Goal: Check status: Check status

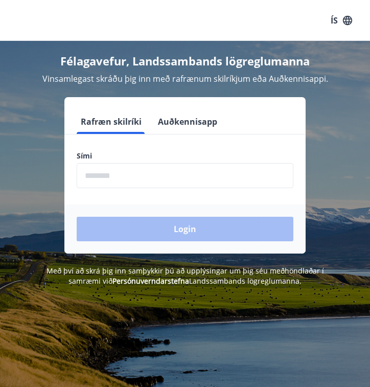
click at [165, 179] on input "phone" at bounding box center [185, 175] width 217 height 25
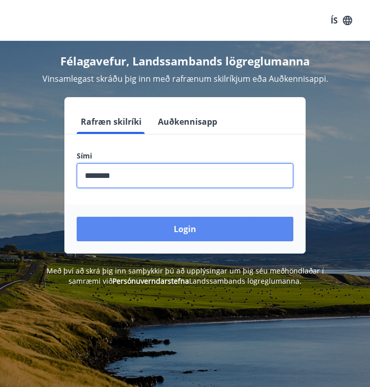
type input "********"
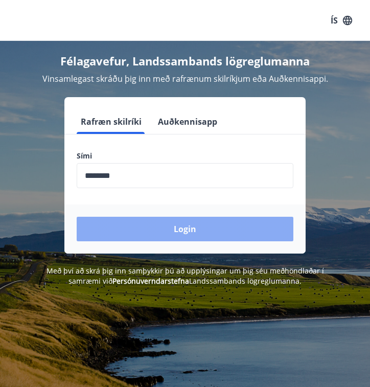
click at [179, 223] on button "Login" at bounding box center [185, 229] width 217 height 25
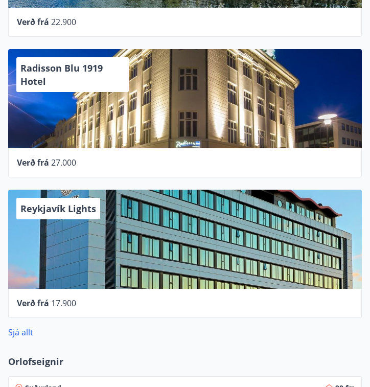
scroll to position [740, 0]
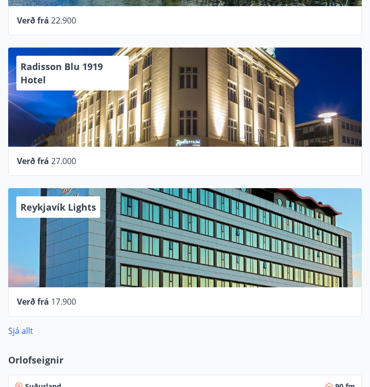
click at [163, 250] on div "Reykjavík Lights" at bounding box center [185, 237] width 354 height 99
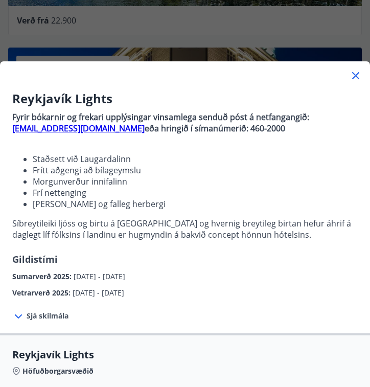
click at [42, 315] on span "Sjá skilmála" at bounding box center [48, 316] width 42 height 10
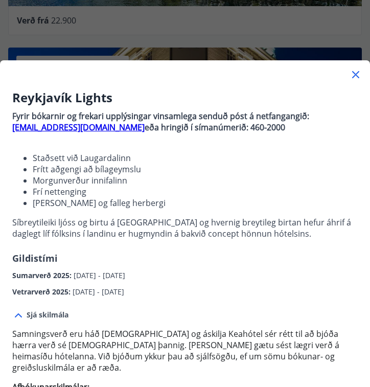
scroll to position [0, 0]
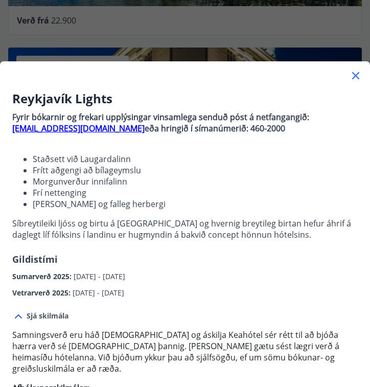
click at [355, 72] on icon at bounding box center [356, 76] width 12 height 12
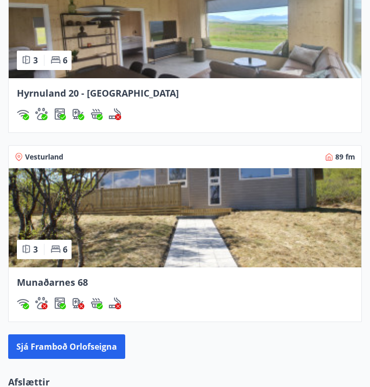
scroll to position [1538, 0]
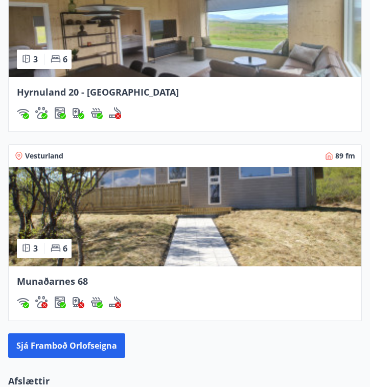
click at [159, 274] on div "Munaðarnes 68" at bounding box center [185, 280] width 336 height 13
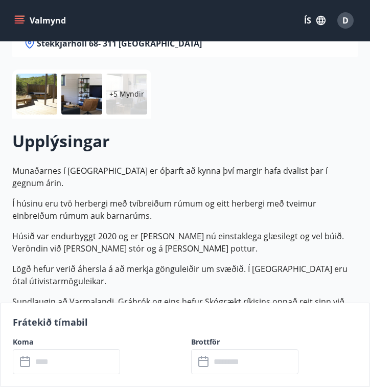
scroll to position [173, 0]
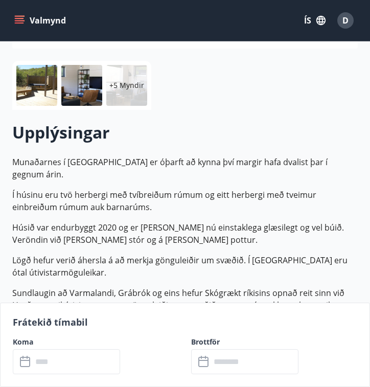
click at [83, 359] on input "text" at bounding box center [76, 361] width 88 height 25
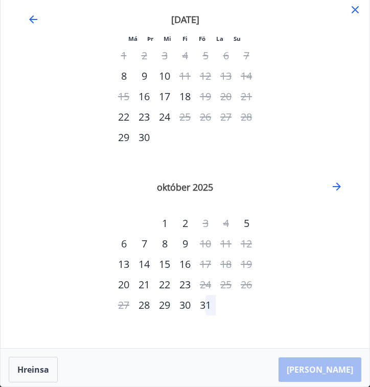
scroll to position [7, 0]
click at [336, 181] on icon "Move forward to switch to the next month." at bounding box center [337, 186] width 12 height 12
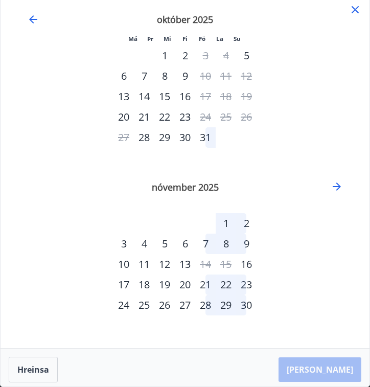
click at [355, 9] on icon at bounding box center [355, 9] width 7 height 7
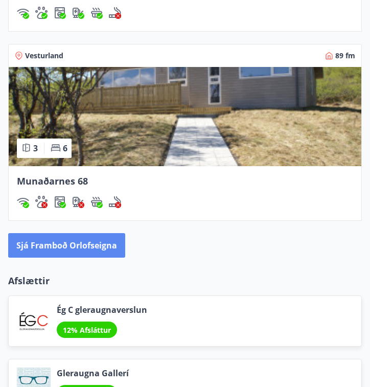
scroll to position [1623, 0]
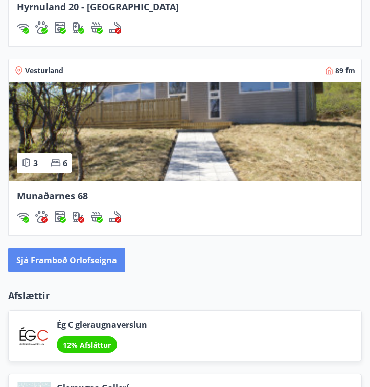
click at [88, 266] on button "Sjá framboð orlofseigna" at bounding box center [66, 260] width 117 height 25
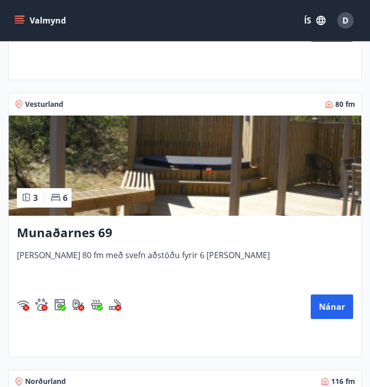
click at [88, 234] on h3 "Munaðarnes 69" at bounding box center [185, 232] width 336 height 17
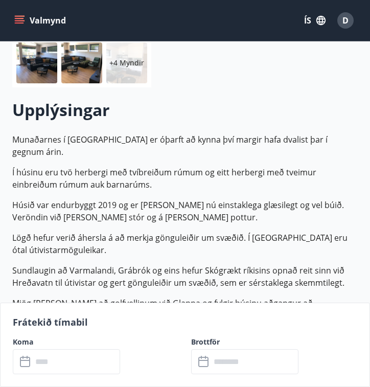
scroll to position [203, 0]
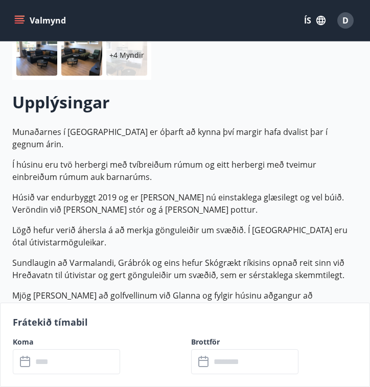
click at [112, 355] on input "text" at bounding box center [76, 361] width 88 height 25
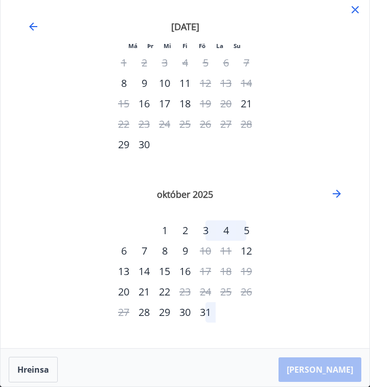
click at [351, 12] on icon at bounding box center [355, 10] width 12 height 12
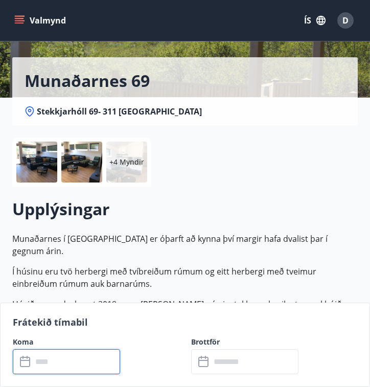
scroll to position [107, 0]
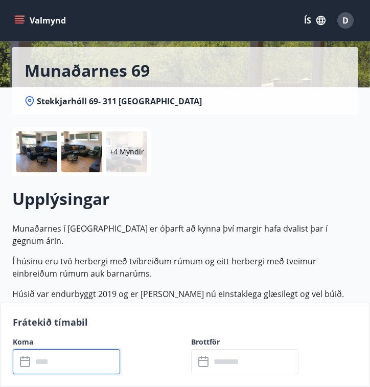
click at [92, 157] on div at bounding box center [81, 151] width 41 height 41
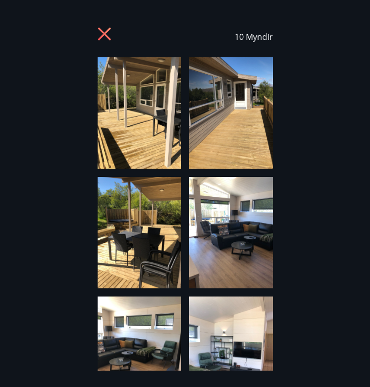
click at [98, 31] on icon at bounding box center [106, 35] width 16 height 16
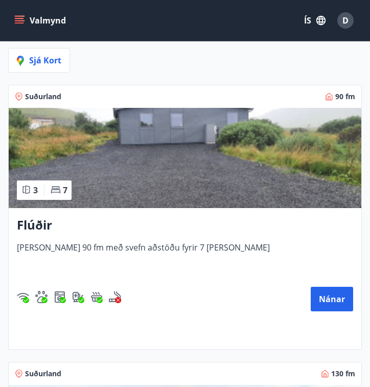
click at [117, 189] on img at bounding box center [185, 158] width 353 height 100
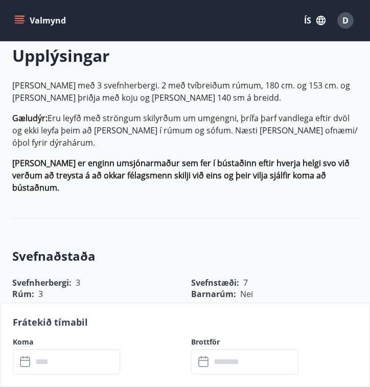
scroll to position [294, 0]
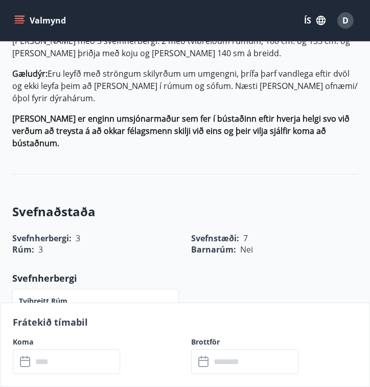
click at [95, 358] on input "text" at bounding box center [76, 361] width 88 height 25
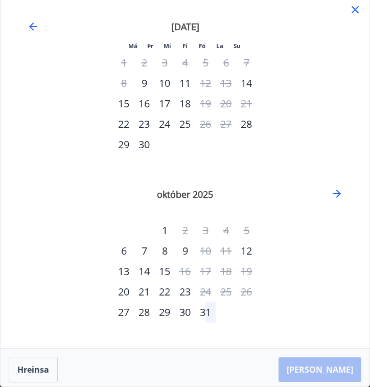
click at [354, 7] on icon at bounding box center [355, 10] width 12 height 12
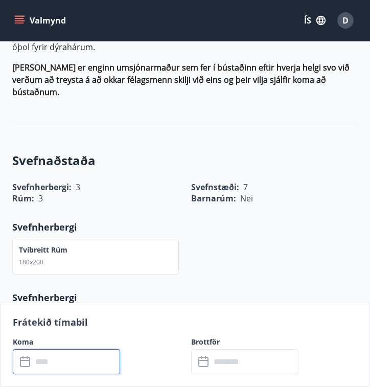
scroll to position [345, 0]
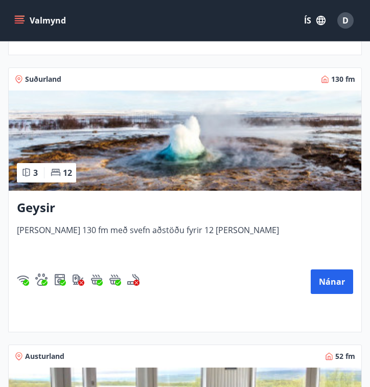
scroll to position [438, 0]
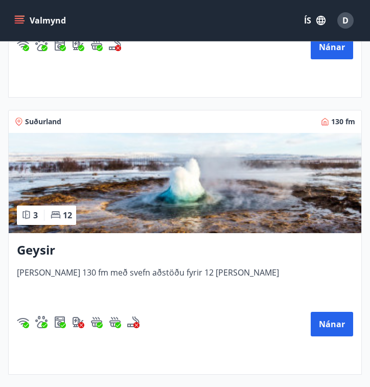
click at [160, 253] on h3 "Geysir" at bounding box center [185, 249] width 336 height 17
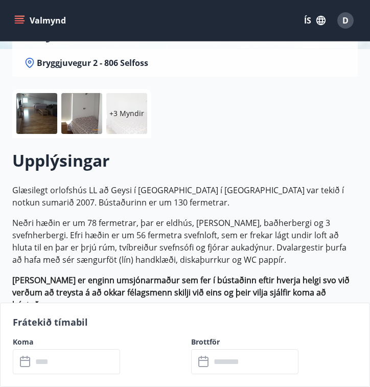
scroll to position [150, 0]
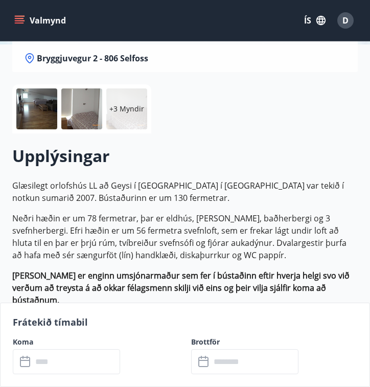
click at [80, 360] on input "text" at bounding box center [76, 361] width 88 height 25
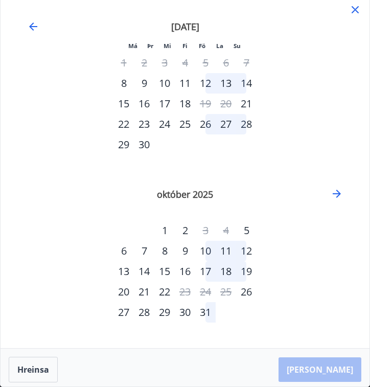
click at [207, 124] on div "26" at bounding box center [205, 124] width 20 height 20
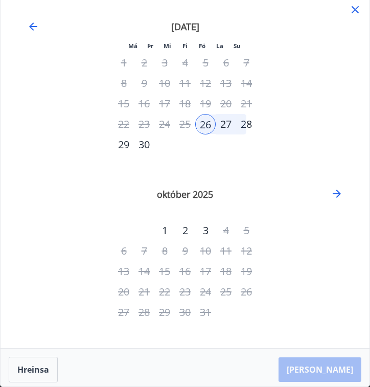
click at [243, 121] on div "28" at bounding box center [246, 124] width 20 height 20
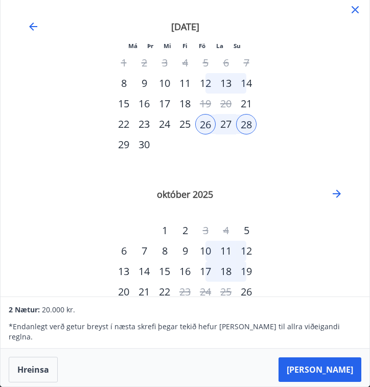
click at [352, 10] on icon at bounding box center [355, 10] width 12 height 12
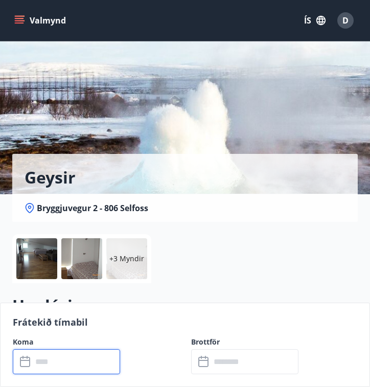
scroll to position [0, 0]
click at [127, 262] on p "+3 Myndir" at bounding box center [126, 258] width 35 height 10
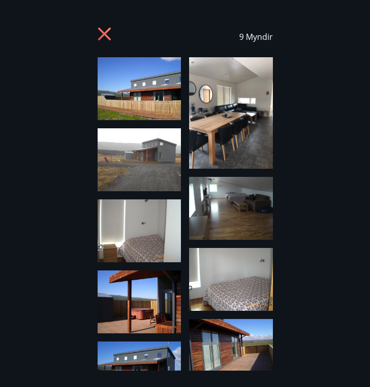
click at [152, 145] on img at bounding box center [140, 159] width 84 height 63
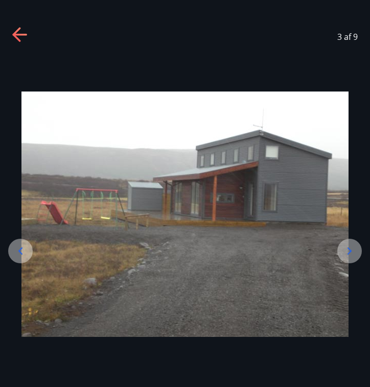
click at [24, 39] on icon at bounding box center [20, 35] width 16 height 16
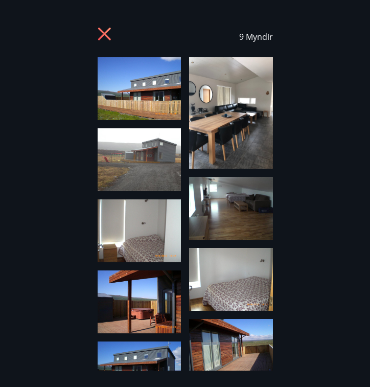
click at [127, 73] on img at bounding box center [140, 88] width 84 height 63
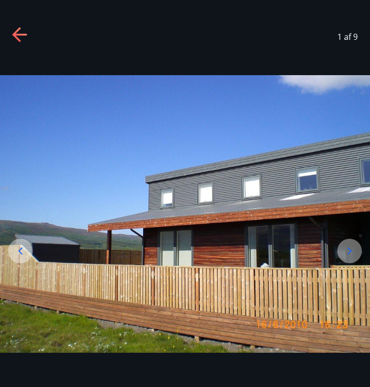
click at [14, 43] on icon at bounding box center [20, 35] width 16 height 16
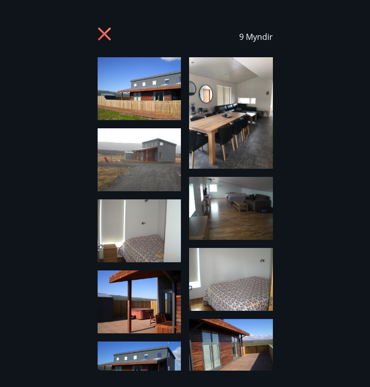
click at [93, 38] on div "9 Myndir" at bounding box center [184, 36] width 345 height 41
click at [103, 35] on icon at bounding box center [104, 34] width 13 height 13
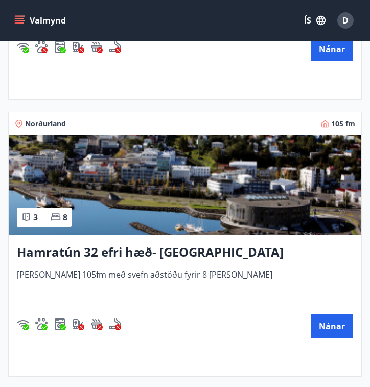
scroll to position [2100, 0]
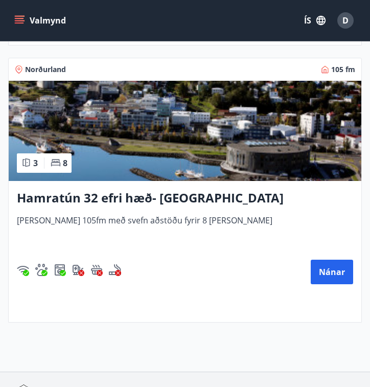
click at [149, 198] on h3 "Hamratún 32 efri hæð- Akureyri" at bounding box center [185, 197] width 336 height 17
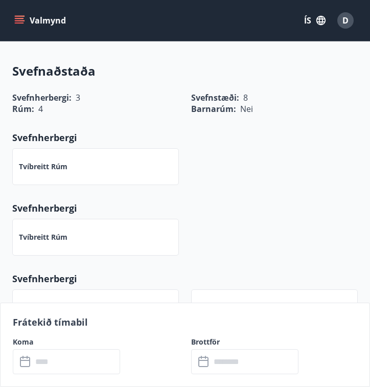
scroll to position [429, 0]
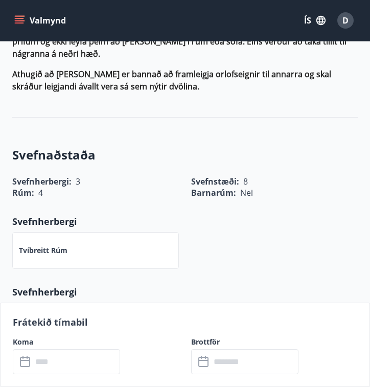
click at [92, 359] on input "text" at bounding box center [76, 361] width 88 height 25
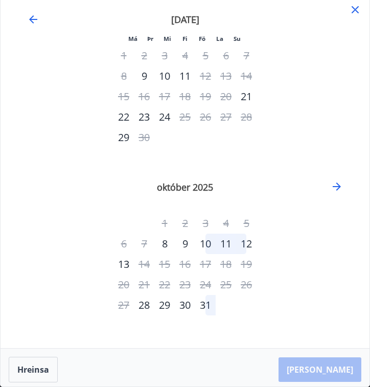
scroll to position [7, 0]
click at [354, 7] on icon at bounding box center [355, 10] width 12 height 12
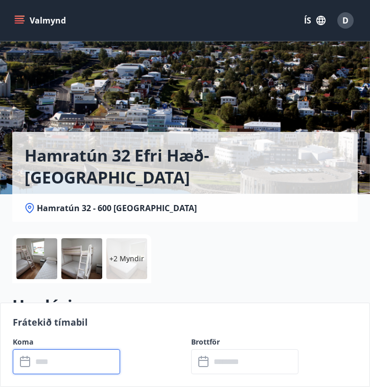
scroll to position [0, 0]
click at [20, 22] on icon "menu" at bounding box center [19, 20] width 10 height 10
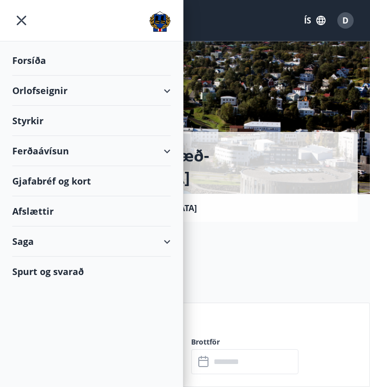
click at [34, 124] on div "Styrkir" at bounding box center [91, 121] width 158 height 30
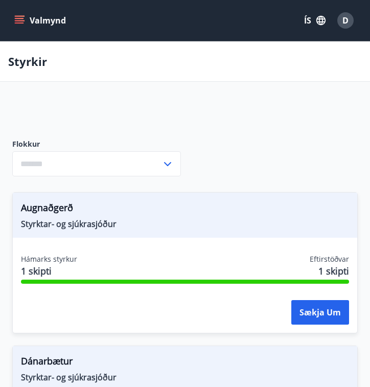
type input "***"
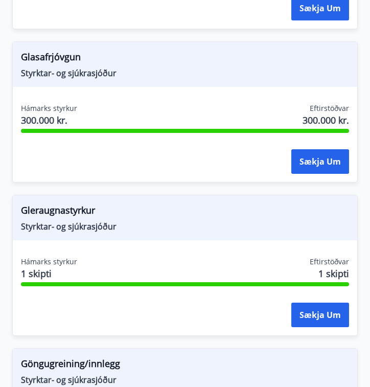
scroll to position [766, 0]
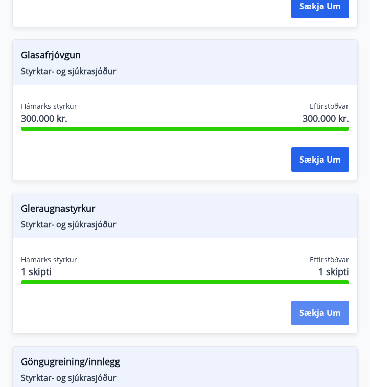
click at [311, 313] on button "Sækja um" at bounding box center [320, 313] width 58 height 25
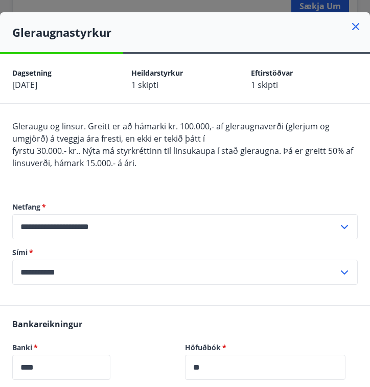
scroll to position [0, 0]
click at [350, 25] on icon at bounding box center [356, 26] width 12 height 12
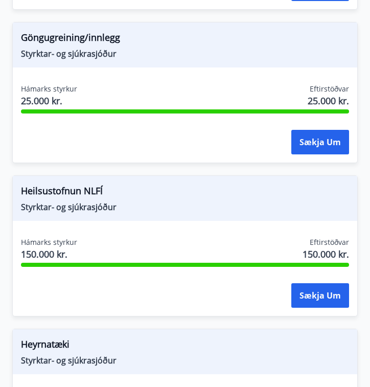
scroll to position [1094, 0]
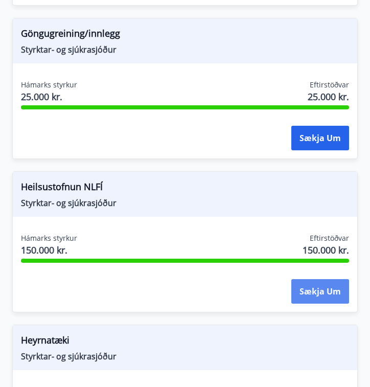
click at [312, 282] on button "Sækja um" at bounding box center [320, 291] width 58 height 25
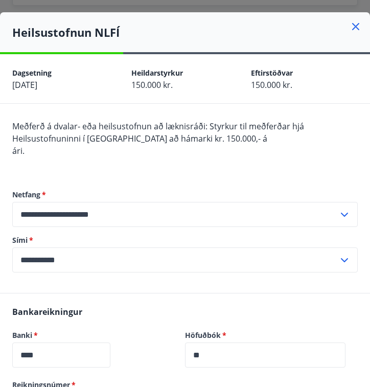
click at [355, 25] on icon at bounding box center [356, 26] width 12 height 12
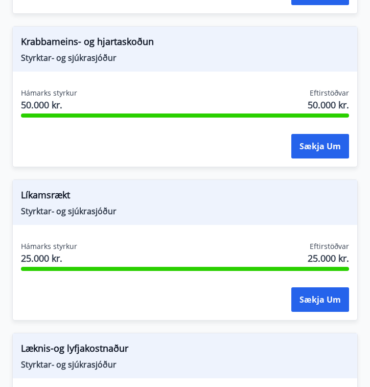
scroll to position [1550, 0]
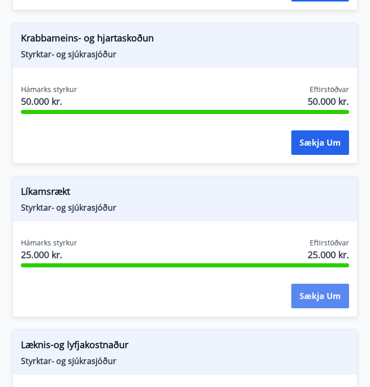
click at [311, 291] on button "Sækja um" at bounding box center [320, 296] width 58 height 25
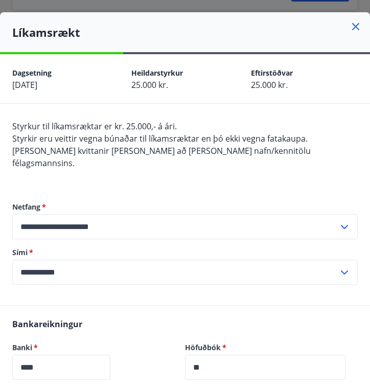
scroll to position [0, 0]
click at [349, 27] on h4 "Líkamsrækt" at bounding box center [191, 32] width 358 height 15
click at [351, 27] on icon at bounding box center [356, 26] width 12 height 12
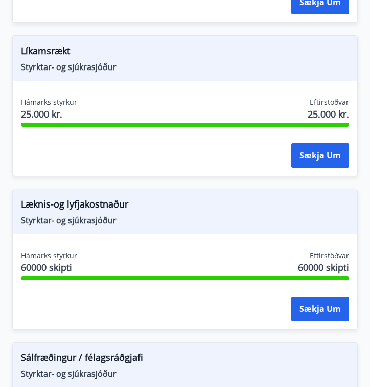
scroll to position [1700, 0]
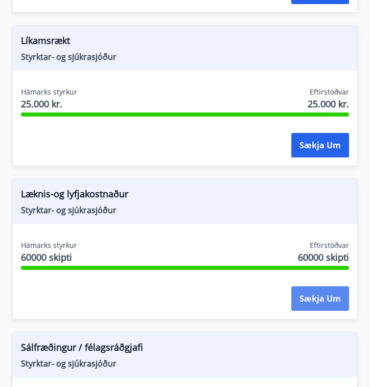
click at [309, 291] on button "Sækja um" at bounding box center [320, 298] width 58 height 25
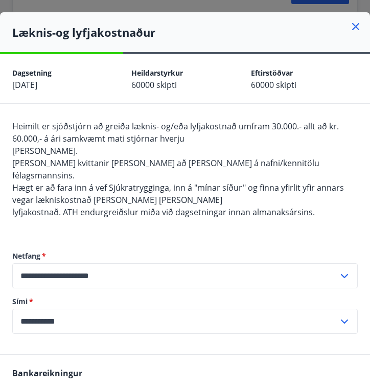
click at [355, 28] on icon at bounding box center [356, 26] width 12 height 12
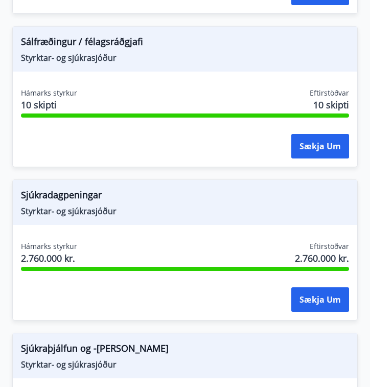
scroll to position [2026, 0]
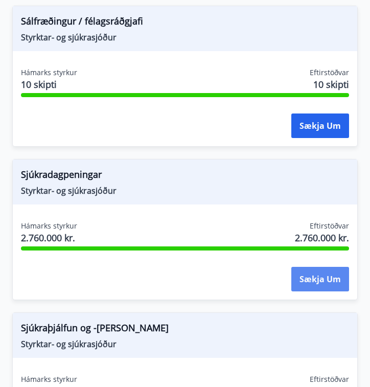
click at [316, 274] on button "Sækja um" at bounding box center [320, 279] width 58 height 25
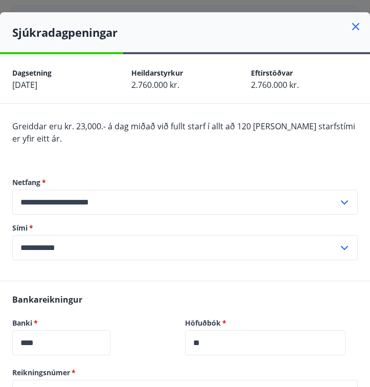
click at [355, 24] on icon at bounding box center [356, 26] width 12 height 12
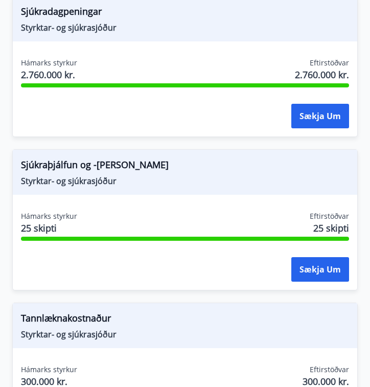
scroll to position [2190, 0]
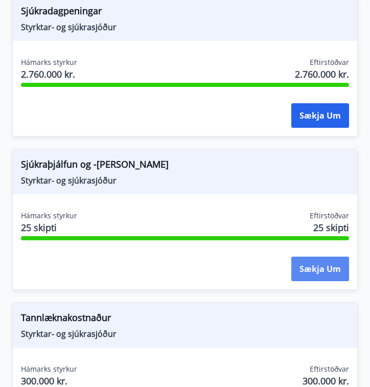
click at [309, 272] on button "Sækja um" at bounding box center [320, 269] width 58 height 25
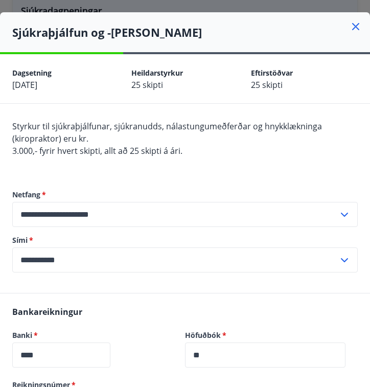
click at [357, 24] on icon at bounding box center [356, 26] width 12 height 12
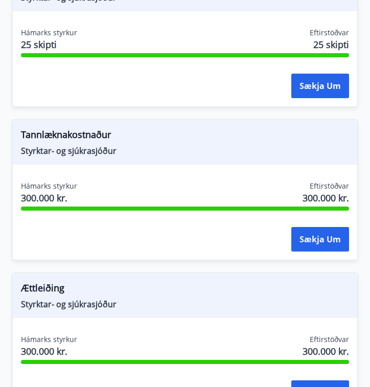
scroll to position [2375, 0]
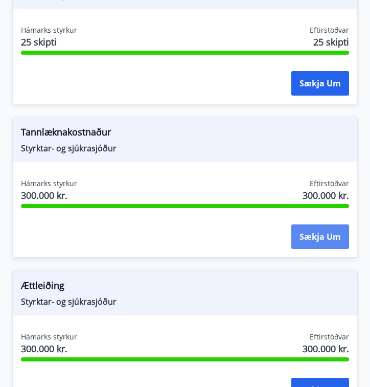
click at [306, 232] on button "Sækja um" at bounding box center [320, 236] width 58 height 25
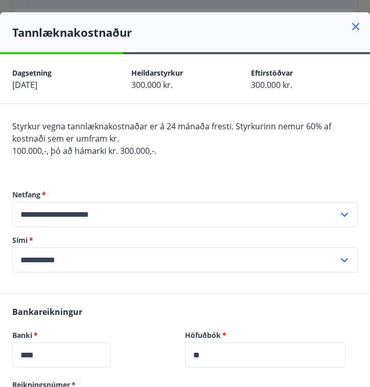
click at [356, 26] on icon at bounding box center [355, 26] width 7 height 7
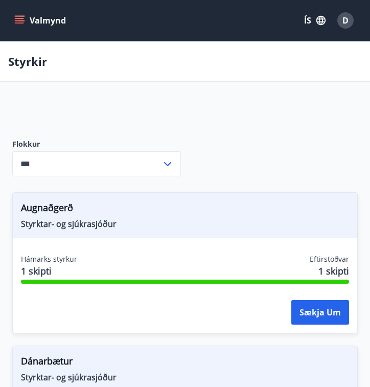
scroll to position [0, 0]
click at [142, 163] on input "***" at bounding box center [86, 163] width 149 height 25
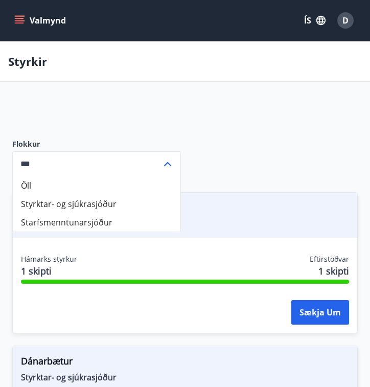
click at [142, 163] on input "***" at bounding box center [86, 163] width 149 height 25
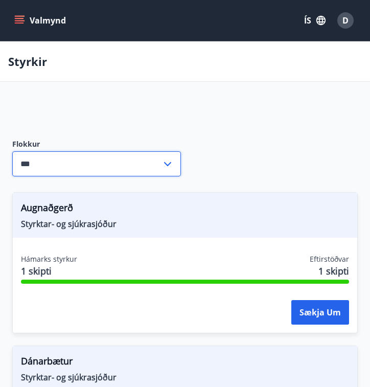
click at [23, 24] on icon "menu" at bounding box center [19, 22] width 9 height 1
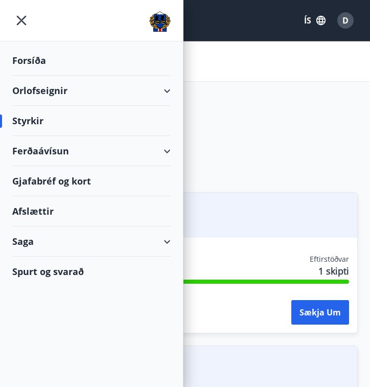
click at [50, 125] on div "Styrkir" at bounding box center [91, 121] width 158 height 30
click at [34, 56] on div "Forsíða" at bounding box center [91, 60] width 158 height 30
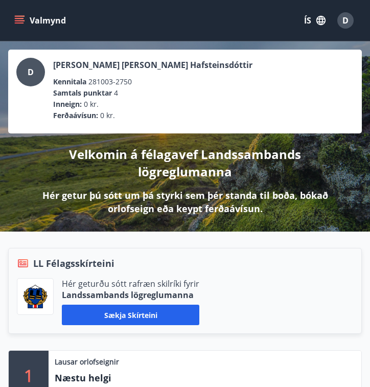
click at [165, 118] on li "Ferðaávísun : 0 kr." at bounding box center [203, 115] width 301 height 11
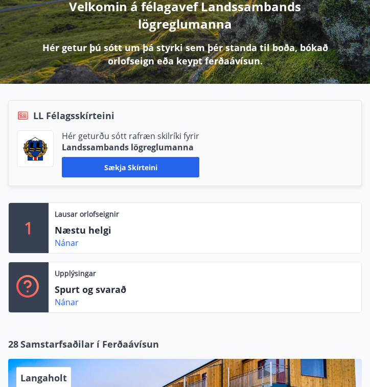
scroll to position [146, 0]
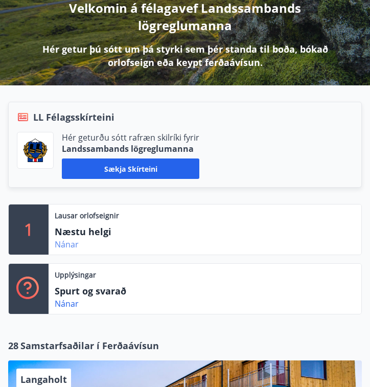
click at [65, 246] on link "Nánar" at bounding box center [67, 244] width 24 height 11
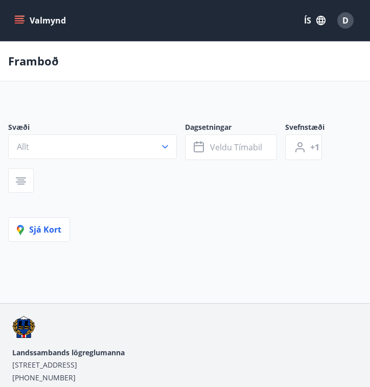
type input "*"
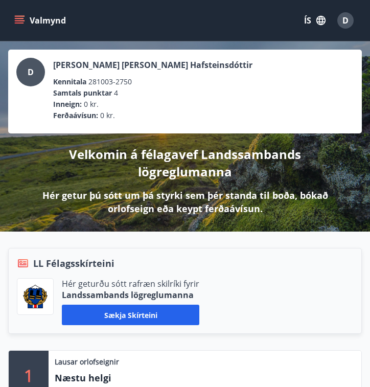
click at [255, 97] on li "Samtals punktar 4" at bounding box center [197, 92] width 288 height 11
click at [35, 68] on div "D" at bounding box center [30, 72] width 29 height 29
click at [346, 16] on span "D" at bounding box center [345, 20] width 6 height 11
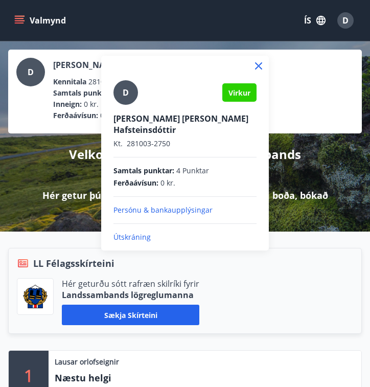
click at [242, 87] on div "Virkur" at bounding box center [239, 92] width 34 height 18
click at [258, 66] on icon at bounding box center [258, 65] width 7 height 7
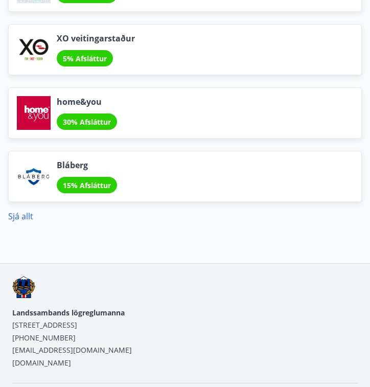
scroll to position [2221, 0]
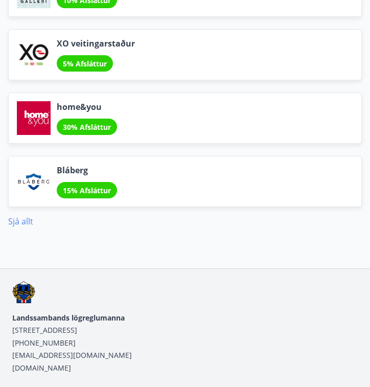
click at [24, 218] on link "Sjá allt" at bounding box center [20, 221] width 25 height 11
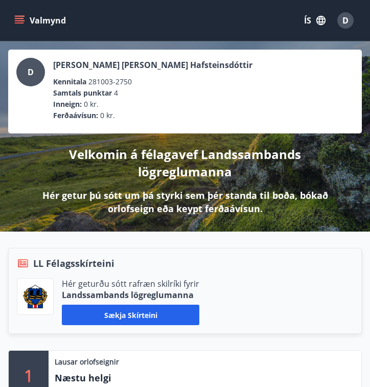
click at [20, 14] on button "Valmynd" at bounding box center [41, 20] width 58 height 18
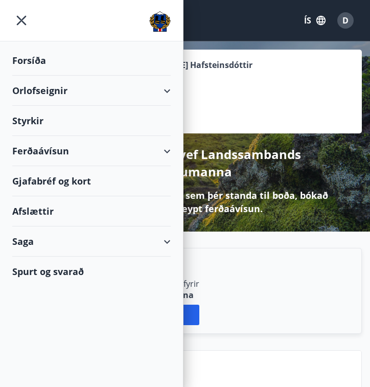
click at [93, 243] on div "Saga" at bounding box center [91, 241] width 158 height 30
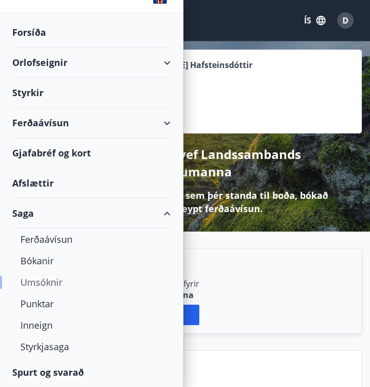
scroll to position [28, 0]
click at [49, 279] on div "Umsóknir" at bounding box center [91, 281] width 142 height 21
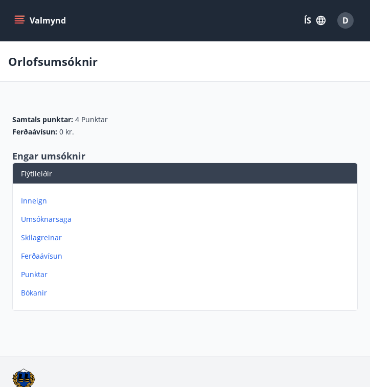
click at [19, 33] on div "Valmynd ÍS D" at bounding box center [185, 20] width 370 height 41
click at [22, 18] on icon "menu" at bounding box center [19, 18] width 9 height 1
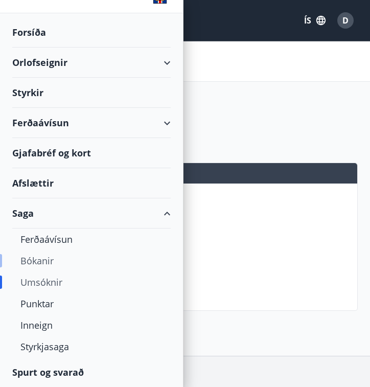
scroll to position [28, 0]
click at [45, 341] on div "Styrkjasaga" at bounding box center [91, 346] width 142 height 21
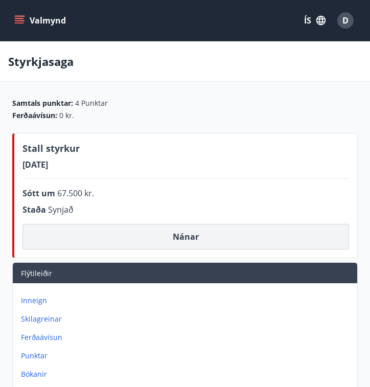
click at [153, 232] on button "Nánar" at bounding box center [185, 237] width 327 height 26
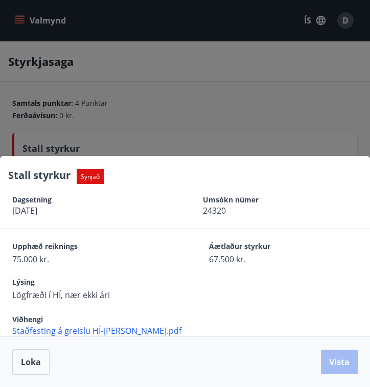
click at [74, 297] on span "Lögfræði í HÍ, nær ekki ári" at bounding box center [101, 294] width 179 height 11
click at [98, 292] on span "Lögfræði í HÍ, nær ekki ári" at bounding box center [101, 294] width 179 height 11
click at [192, 117] on div at bounding box center [185, 193] width 370 height 387
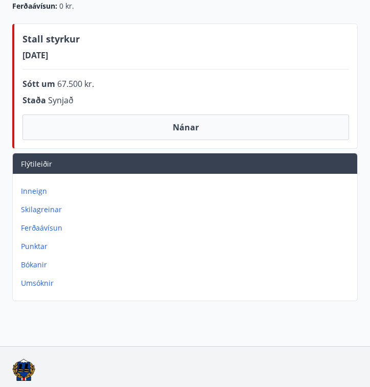
scroll to position [106, 0]
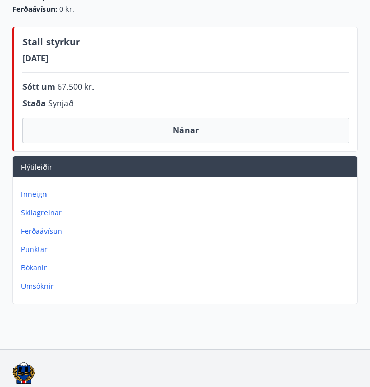
click at [29, 288] on p "Umsóknir" at bounding box center [187, 286] width 332 height 10
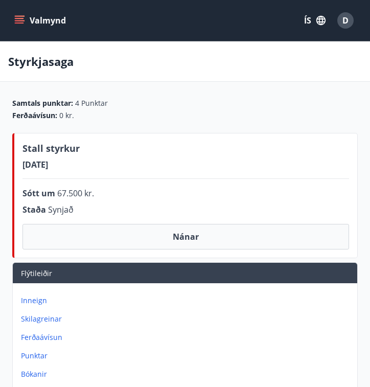
click at [225, 127] on div "Samtals punktar : 4 Punktar Ferðaávísun : 0 kr. Stall styrkur 10.07.2025 Nánar …" at bounding box center [185, 256] width 370 height 316
click at [179, 232] on button "Nánar" at bounding box center [185, 237] width 327 height 26
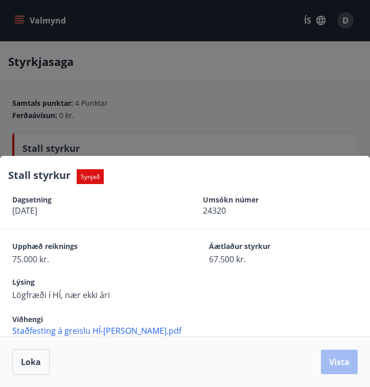
click at [79, 173] on span "Synjað" at bounding box center [90, 176] width 27 height 15
click at [47, 174] on span "Stall styrkur" at bounding box center [39, 175] width 62 height 14
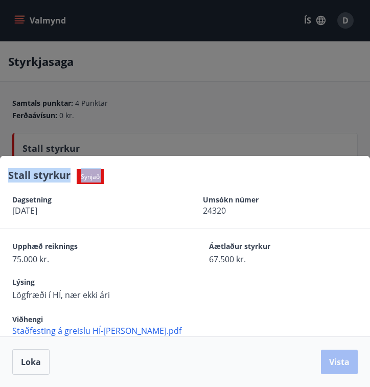
click at [79, 222] on div "Dagsetning 10.07.2025 Umsókn númer 24320" at bounding box center [185, 205] width 370 height 46
